Goal: Connect with others: Connect with others

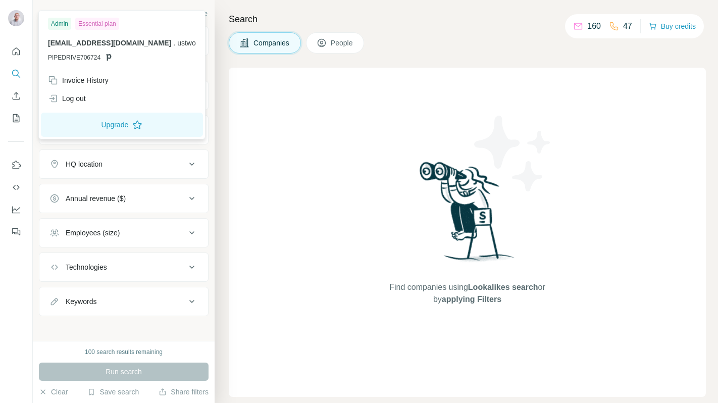
click at [20, 18] on img at bounding box center [16, 18] width 16 height 16
click at [75, 102] on div "Log out" at bounding box center [67, 98] width 38 height 10
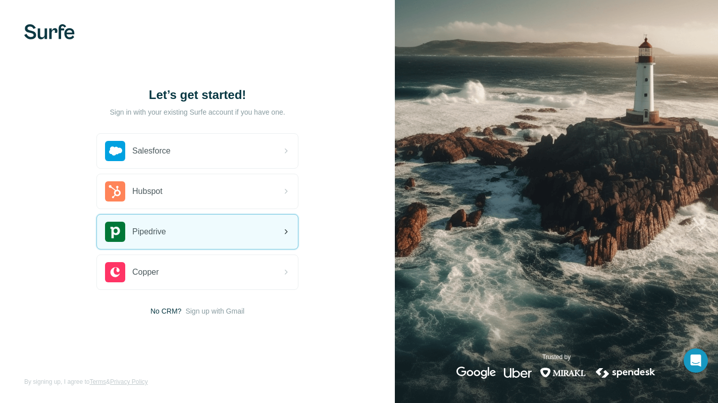
click at [146, 230] on span "Pipedrive" at bounding box center [149, 232] width 34 height 12
